Goal: Task Accomplishment & Management: Manage account settings

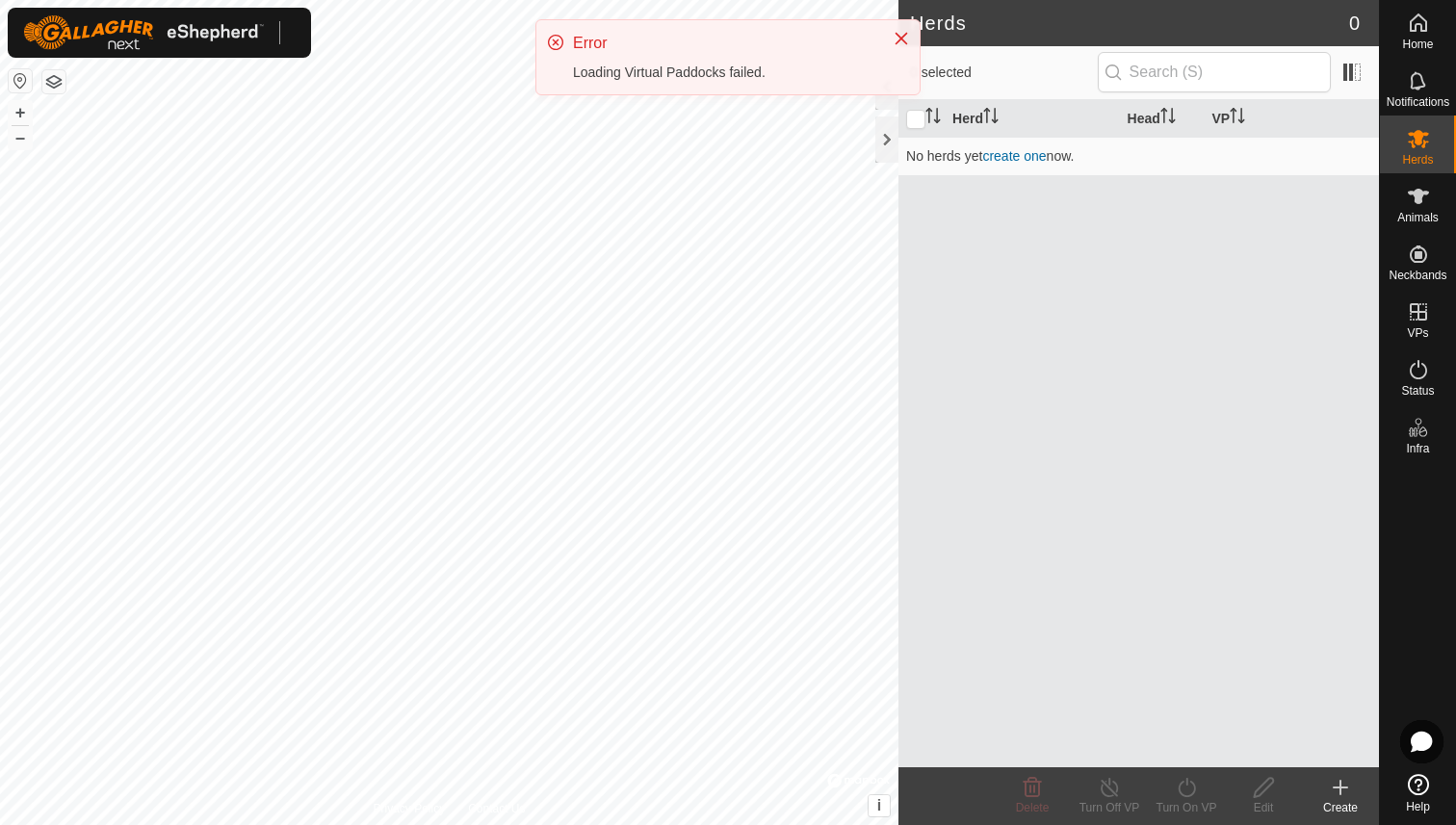
click at [906, 136] on div "Home Notifications Herds Animals Neckbands VPs Status Infra Help Herds 0 0 sele…" at bounding box center [728, 412] width 1456 height 825
click at [902, 39] on icon "Close" at bounding box center [902, 38] width 16 height 16
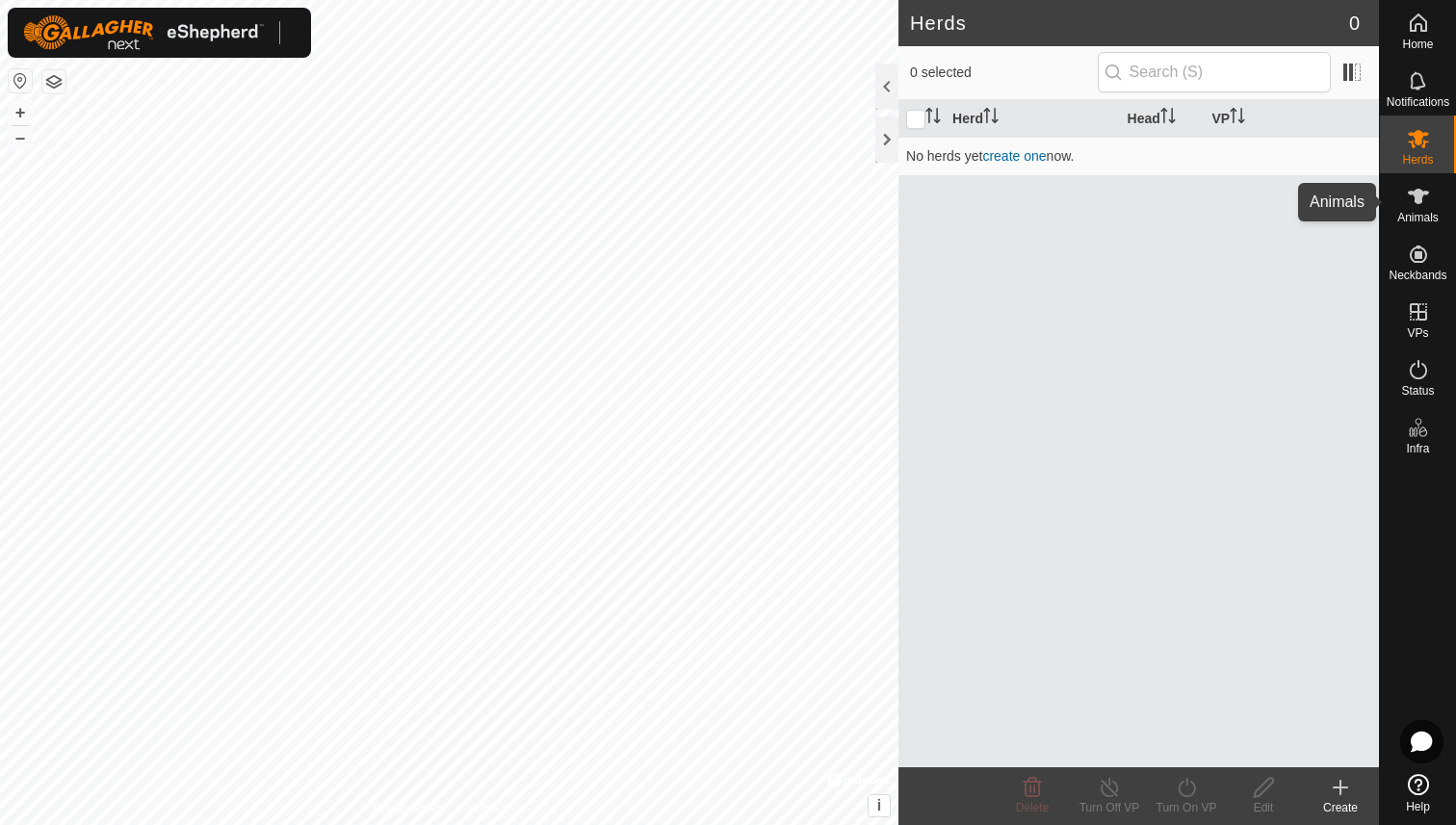
click at [1423, 208] on es-animals-svg-icon at bounding box center [1418, 196] width 34 height 30
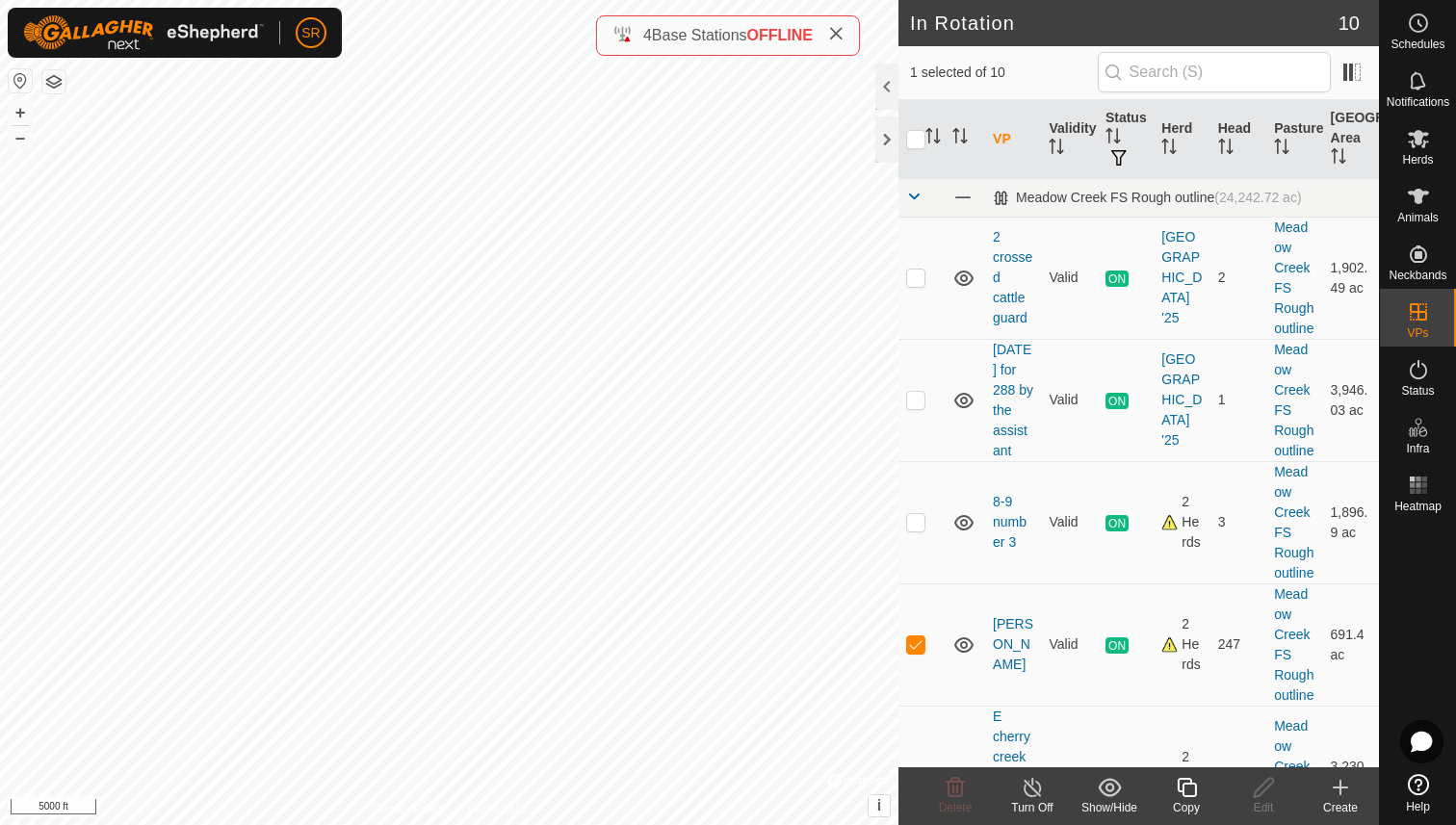
click at [1189, 797] on icon at bounding box center [1187, 788] width 24 height 23
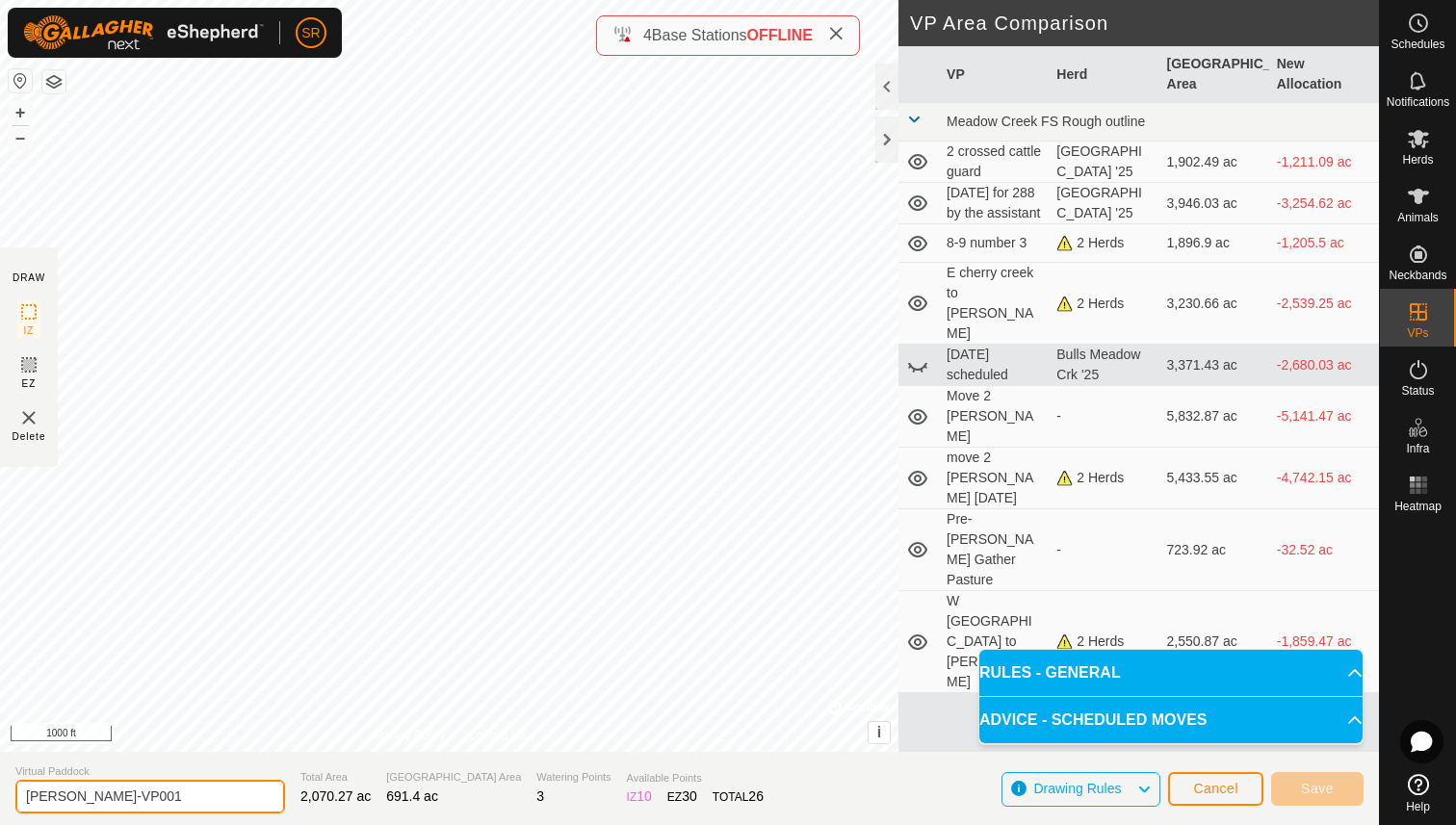
click at [164, 792] on input "Clark Ridge-VP001" at bounding box center [150, 797] width 269 height 33
drag, startPoint x: 164, startPoint y: 792, endPoint x: 102, endPoint y: 798, distance: 62.3
click at [102, 798] on input "Clark Ridge-VP001" at bounding box center [150, 797] width 269 height 33
type input "Clark Ridge Catch escapees"
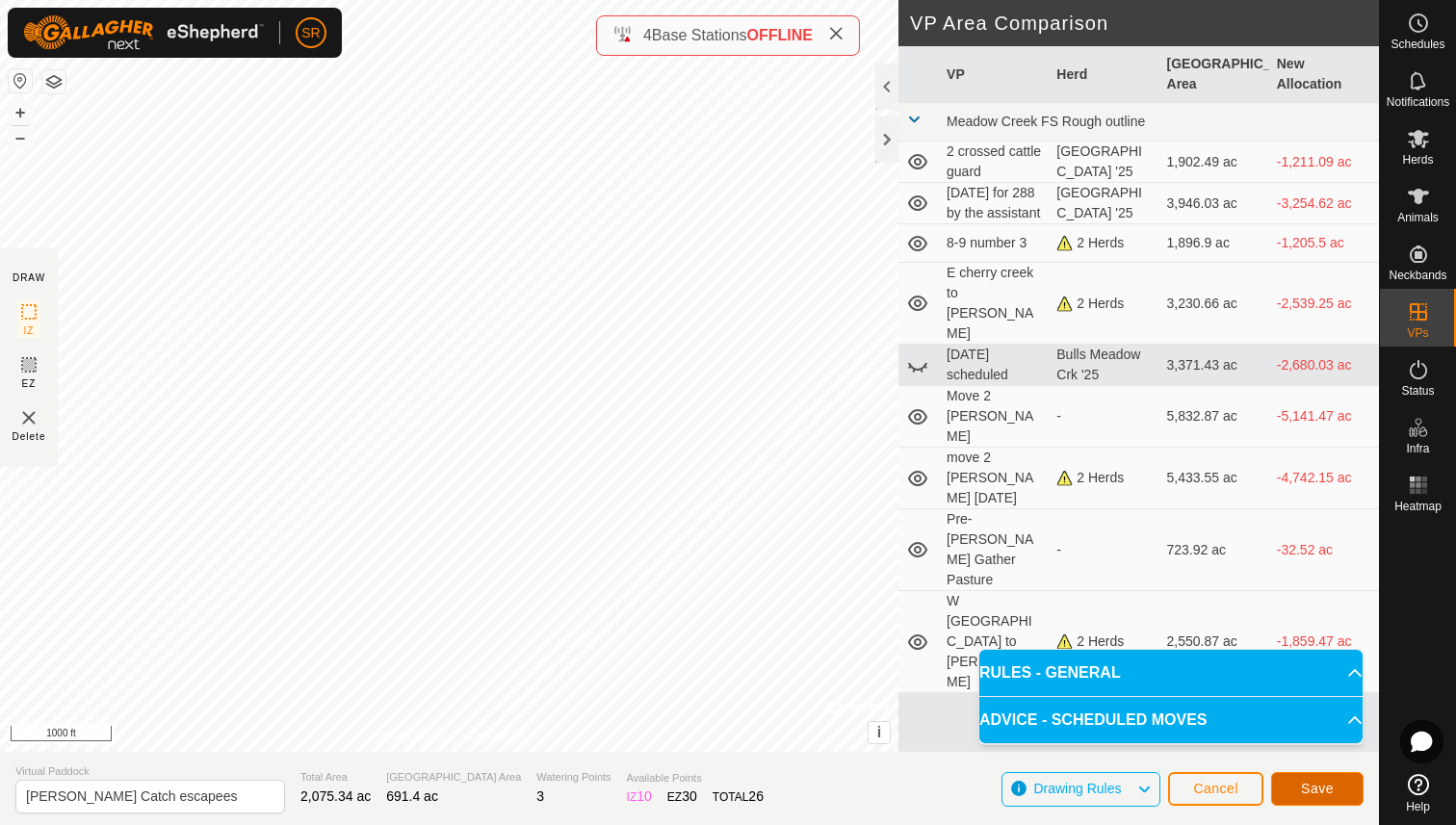
click at [1298, 785] on button "Save" at bounding box center [1317, 789] width 92 height 33
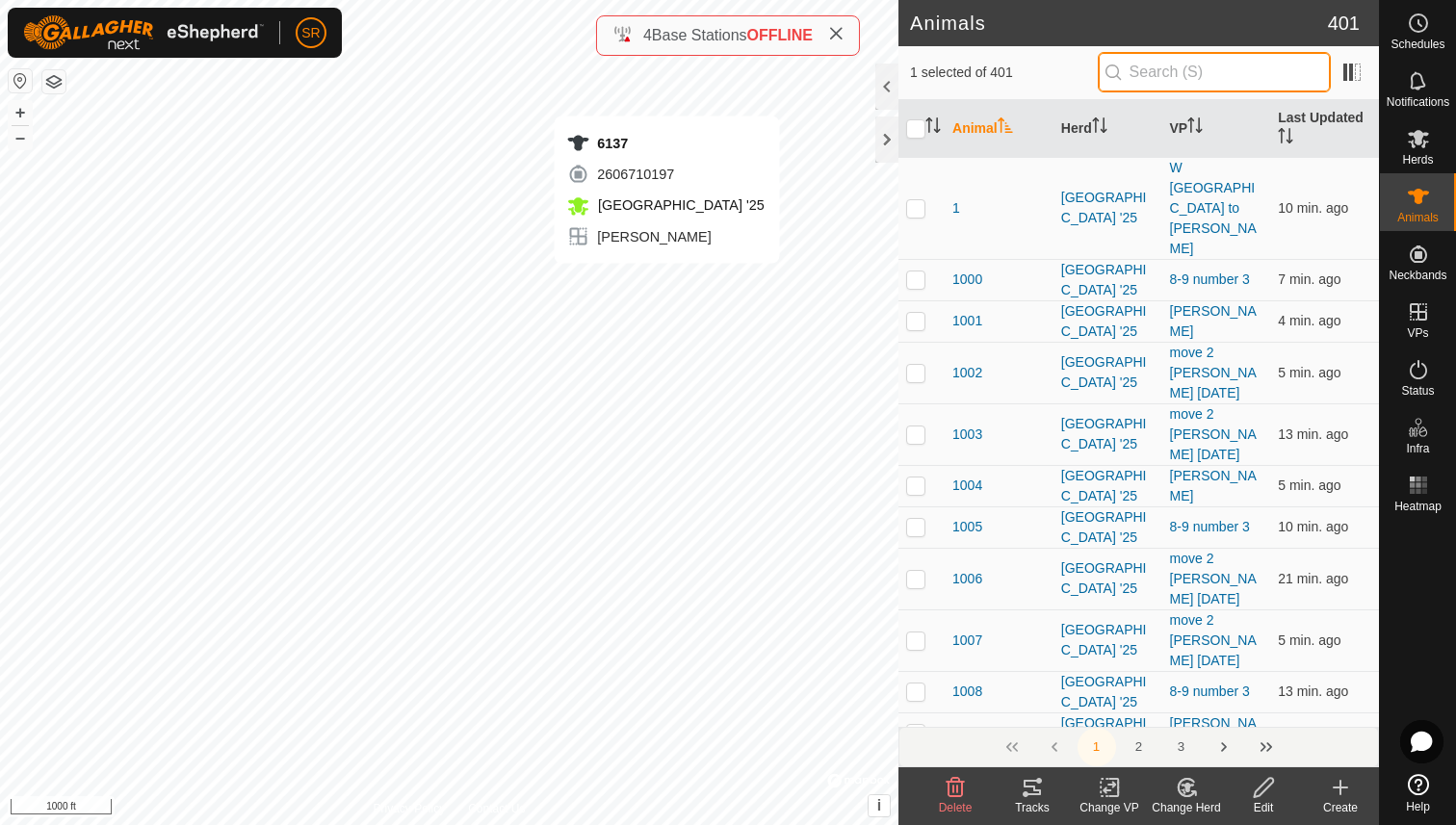
click at [1183, 76] on input "text" at bounding box center [1214, 71] width 233 height 40
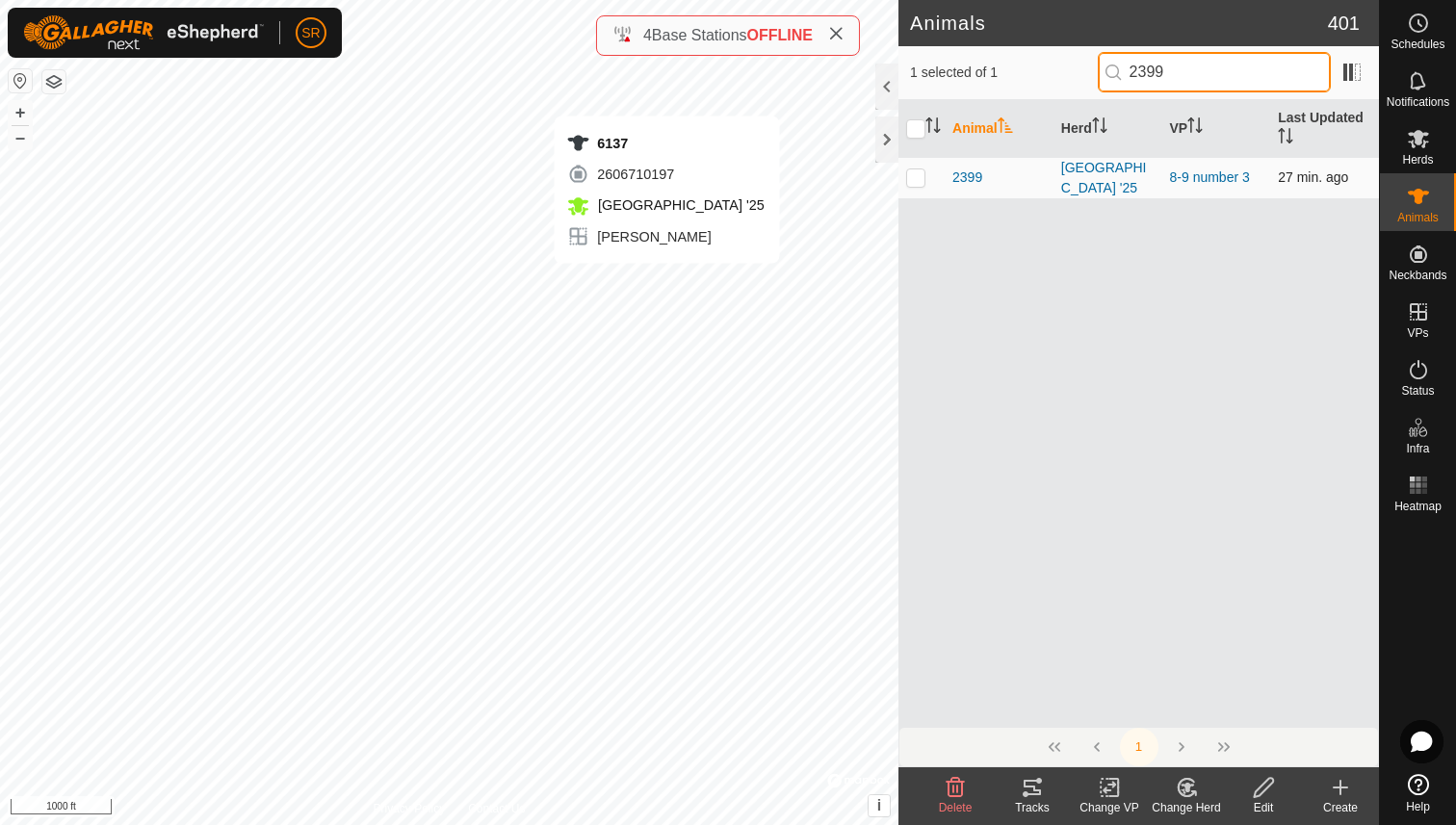
type input "2399"
click at [924, 178] on td at bounding box center [921, 177] width 46 height 41
checkbox input "true"
click at [1098, 794] on icon at bounding box center [1109, 788] width 24 height 23
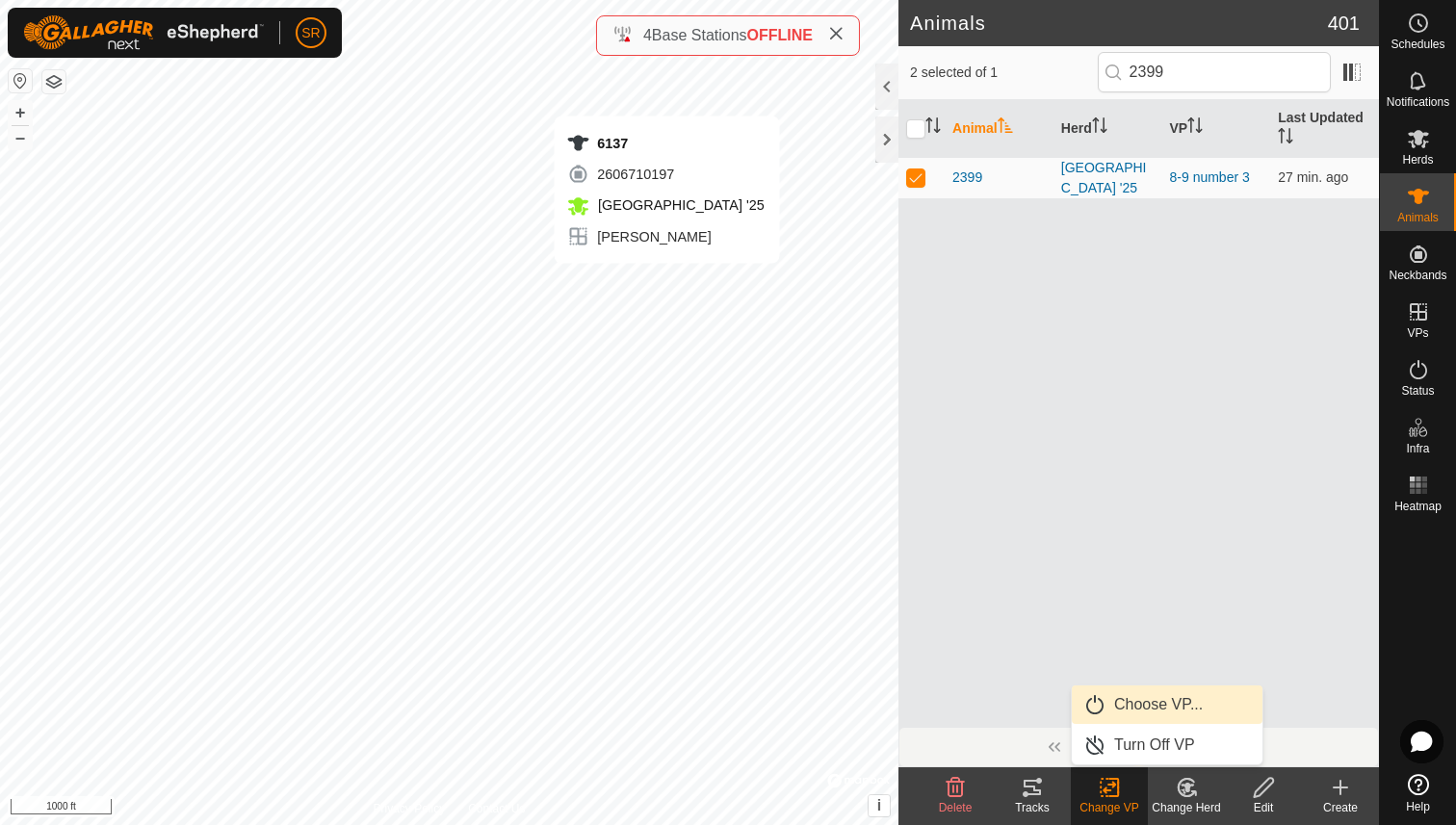
click at [1172, 713] on link "Choose VP..." at bounding box center [1167, 704] width 191 height 38
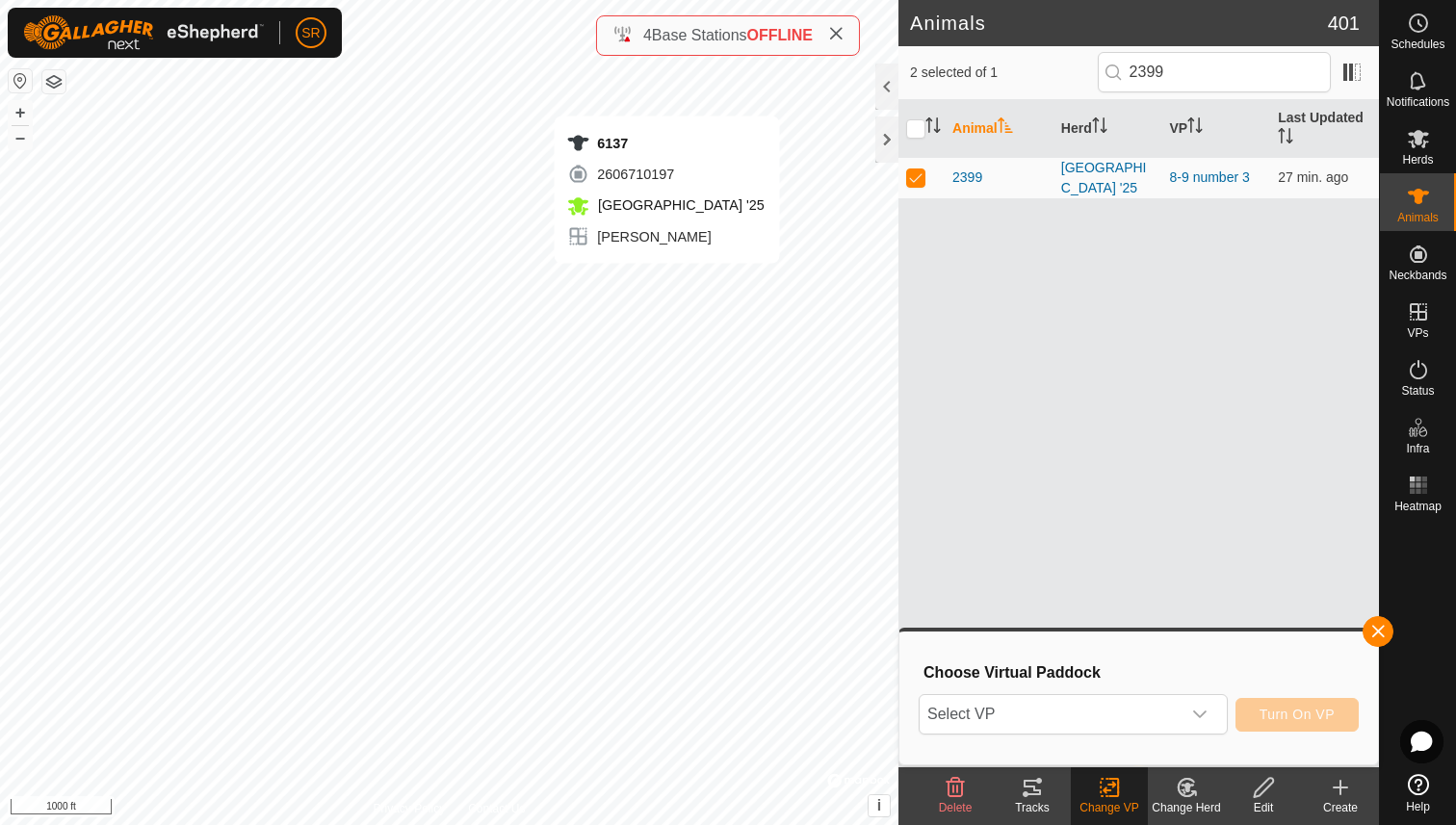
click at [1172, 713] on span "Select VP" at bounding box center [1050, 713] width 261 height 38
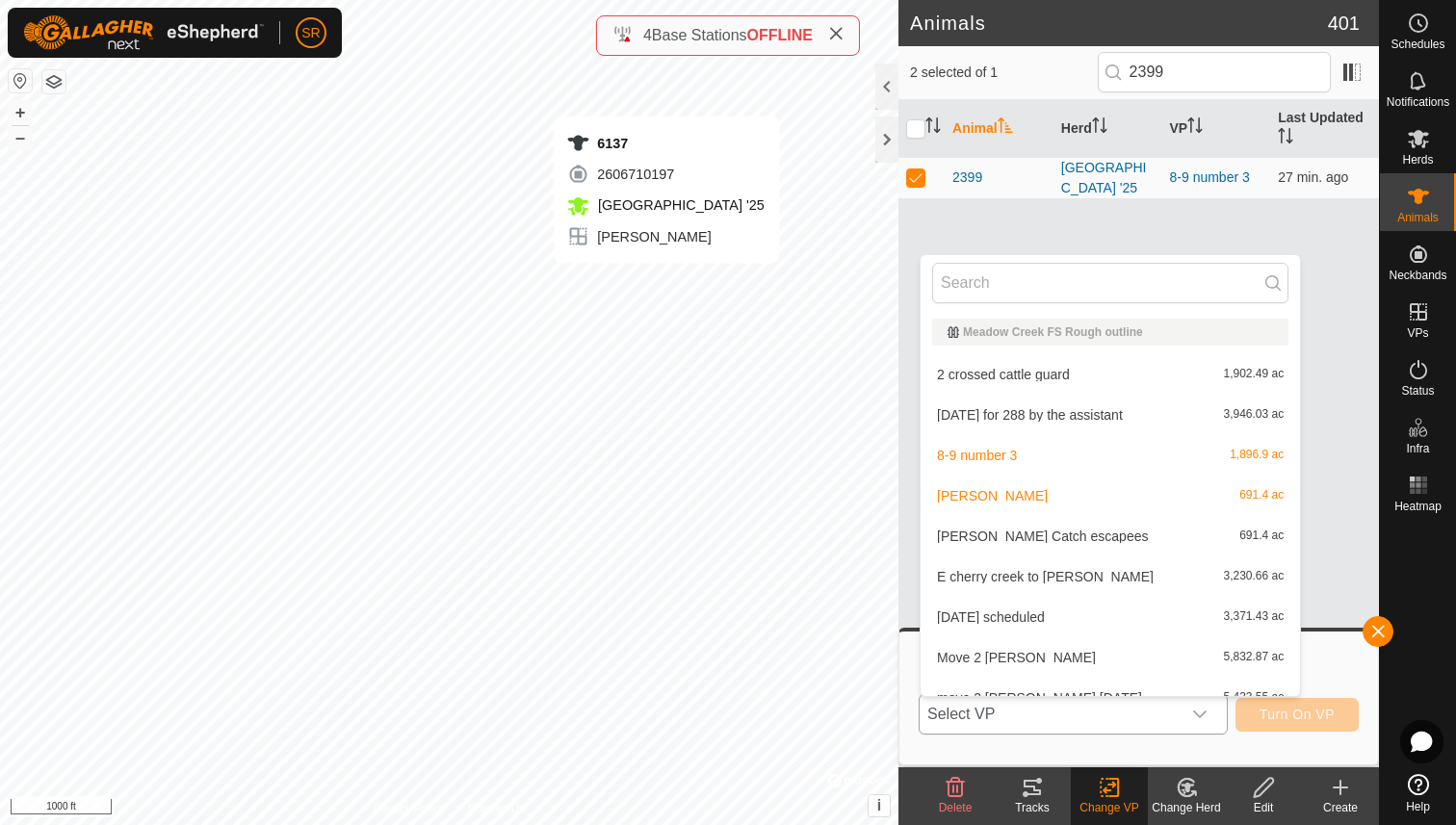
scroll to position [22, 0]
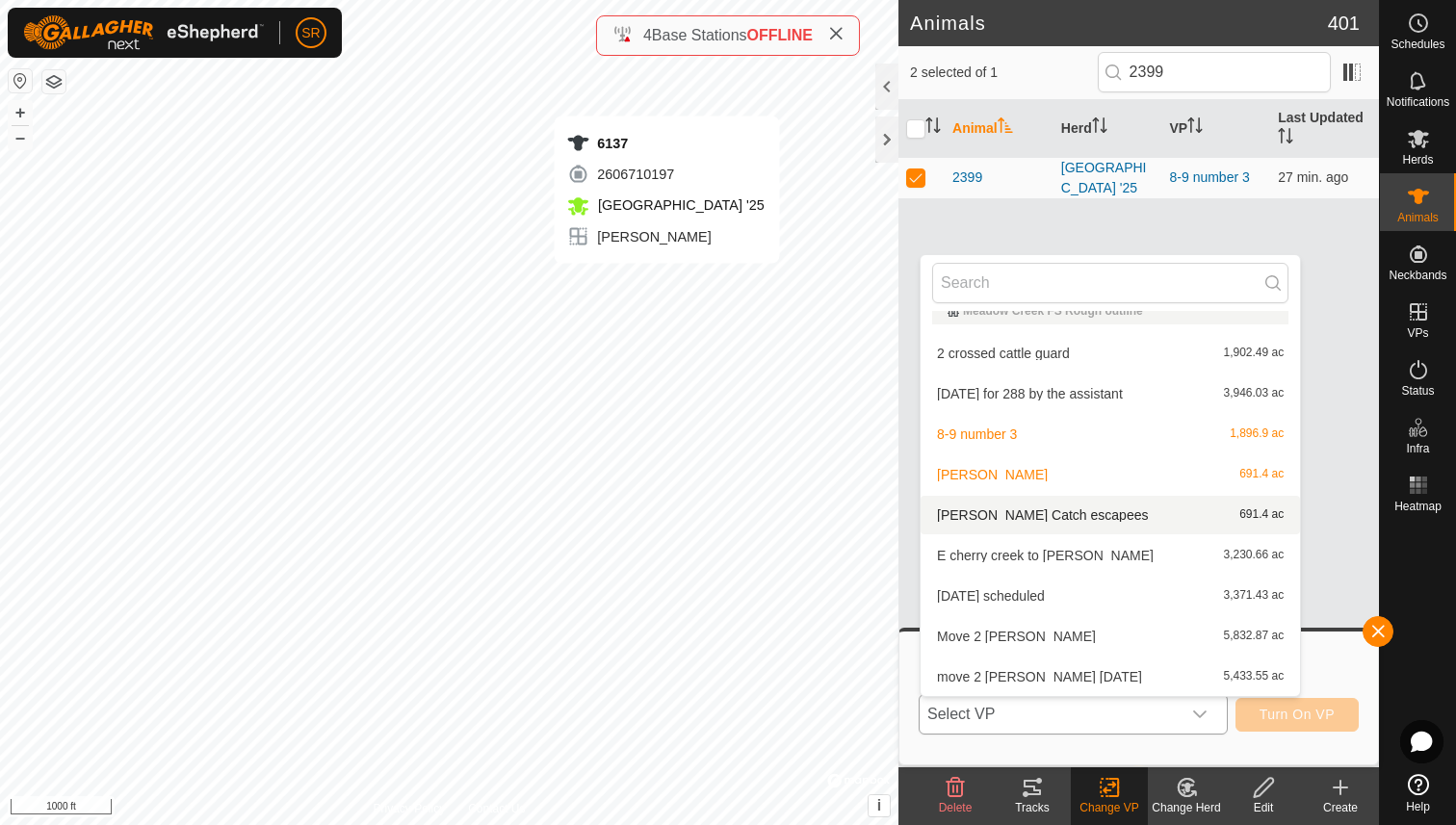
click at [1111, 512] on li "Clark Ridge Catch escapees 691.4 ac" at bounding box center [1110, 515] width 380 height 38
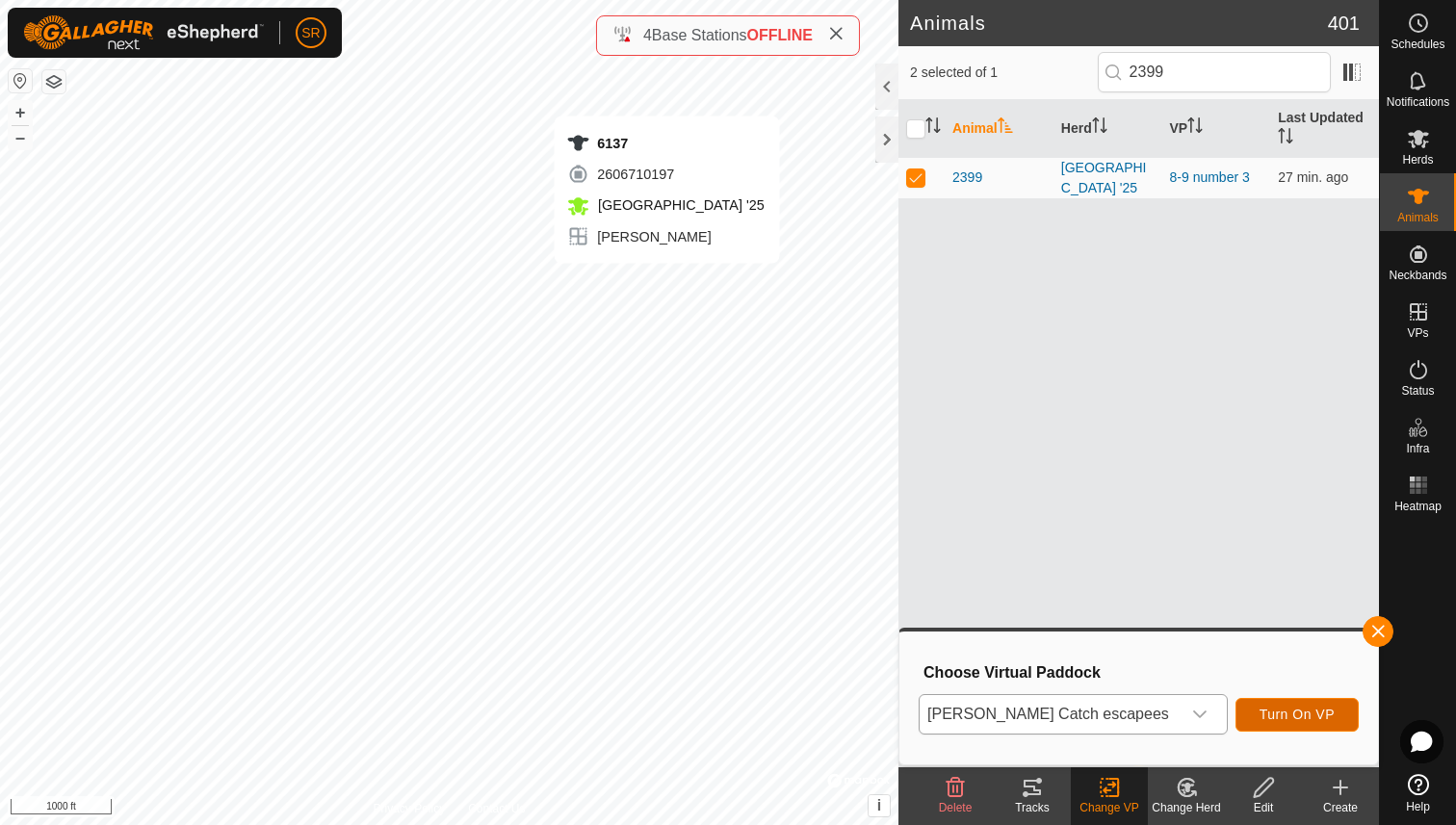
click at [1283, 710] on span "Turn On VP" at bounding box center [1296, 714] width 75 height 16
